Goal: Transaction & Acquisition: Purchase product/service

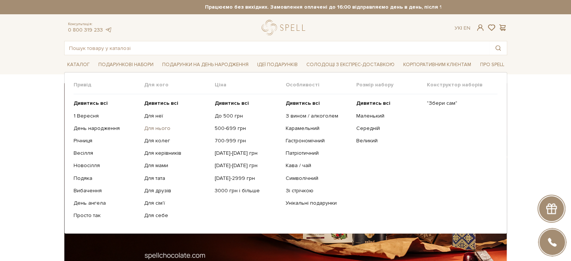
click at [156, 126] on link "Для нього" at bounding box center [176, 128] width 65 height 7
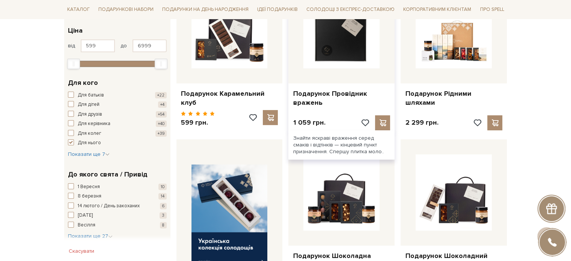
scroll to position [188, 0]
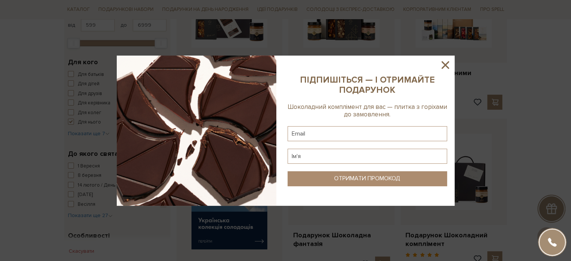
click at [444, 65] on icon at bounding box center [445, 65] width 13 height 13
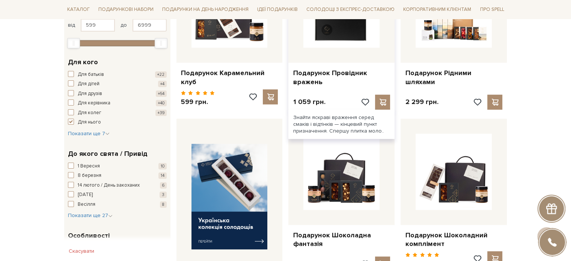
click at [333, 37] on img at bounding box center [341, 9] width 76 height 76
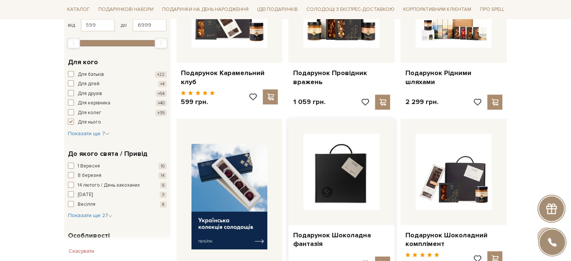
click at [344, 168] on img at bounding box center [341, 172] width 76 height 76
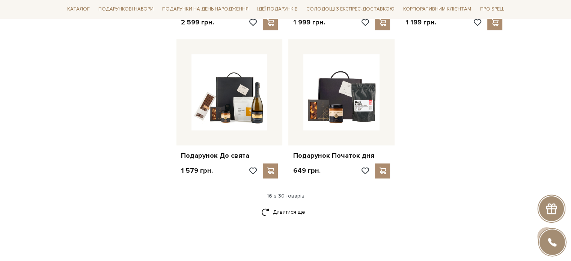
scroll to position [901, 0]
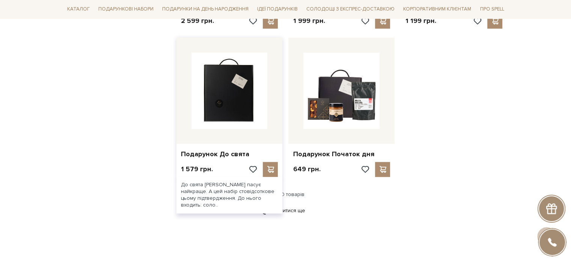
click at [224, 105] on img at bounding box center [229, 91] width 76 height 76
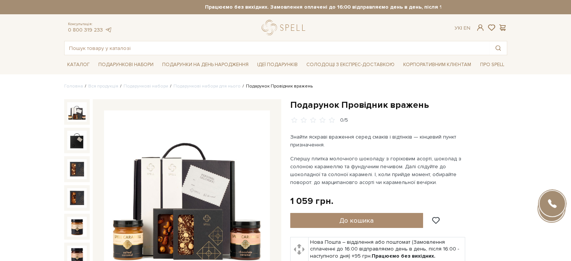
click at [342, 35] on div "Консультація: 0 800 319 233 Ук | En | #Колекція до Дня Народження #карамель #по…" at bounding box center [286, 37] width 452 height 35
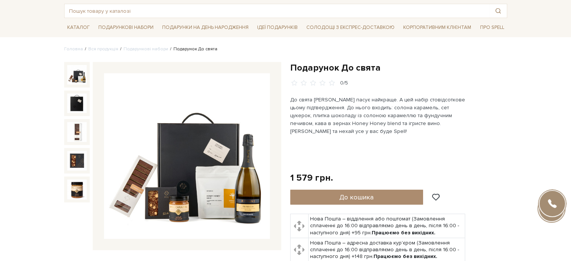
scroll to position [38, 0]
